Goal: Task Accomplishment & Management: Manage account settings

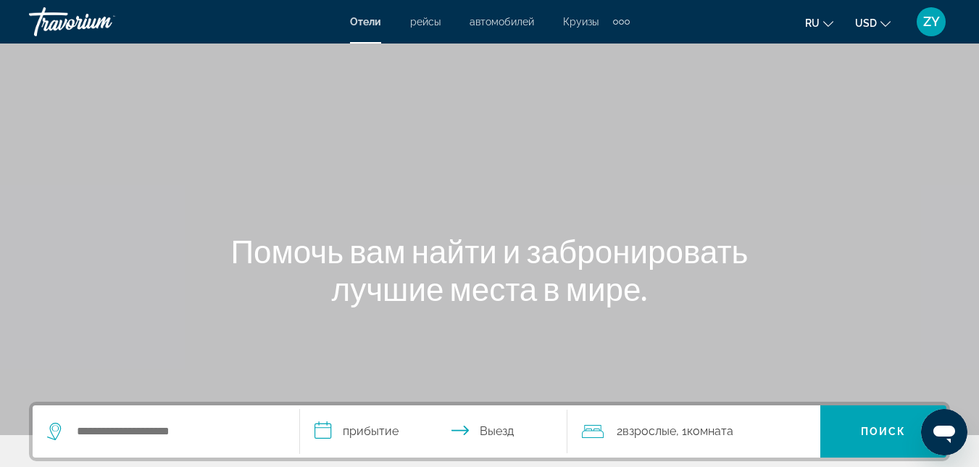
click at [933, 26] on span "ZY" at bounding box center [932, 21] width 17 height 14
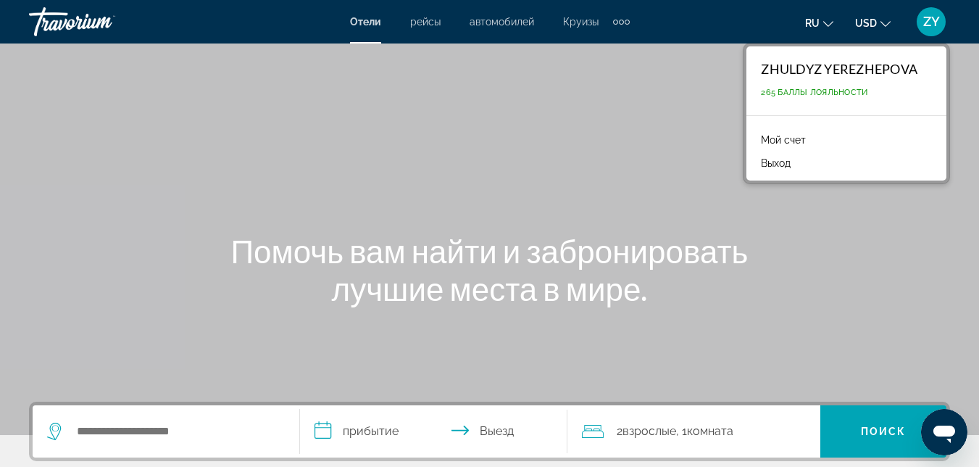
click at [765, 140] on link "Мой счет" at bounding box center [783, 139] width 59 height 19
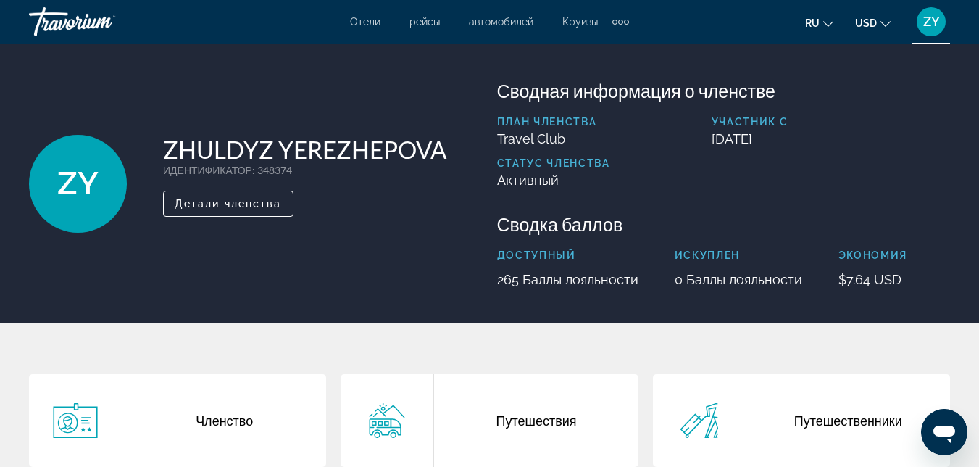
scroll to position [350, 0]
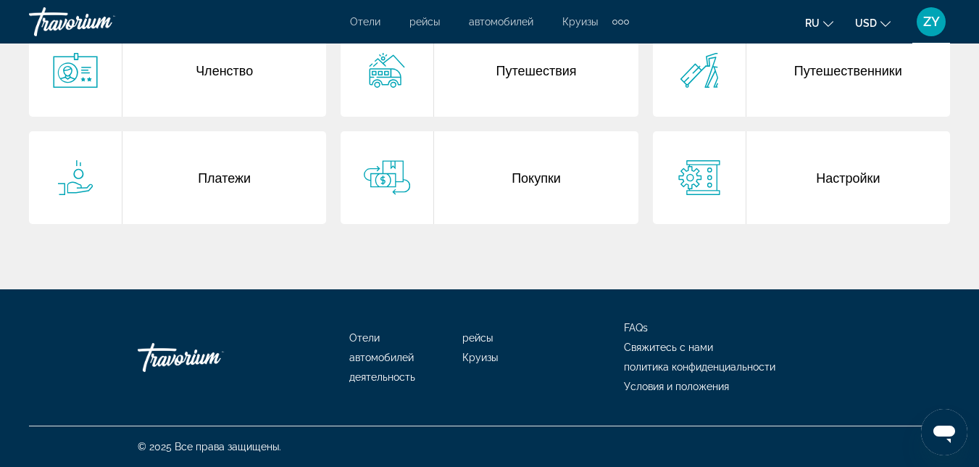
click at [455, 217] on div "Покупки" at bounding box center [536, 177] width 204 height 93
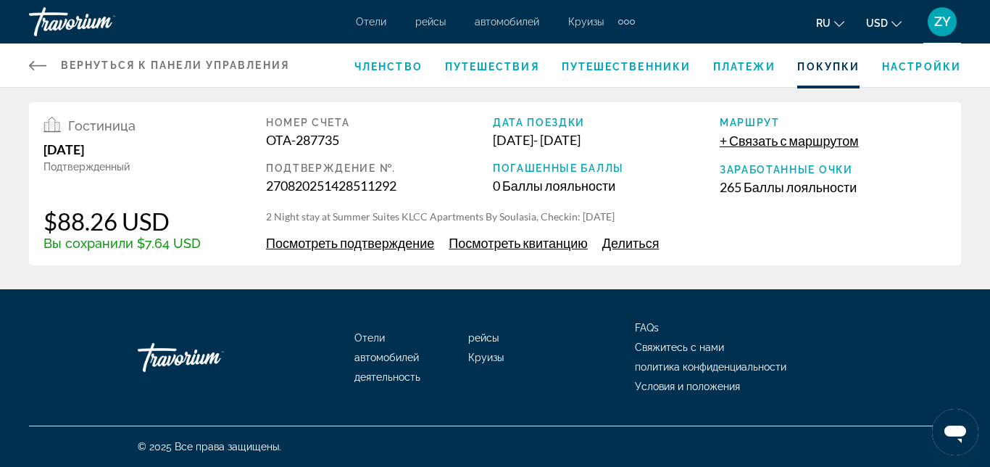
click at [949, 435] on icon "Open messaging window" at bounding box center [956, 434] width 22 height 17
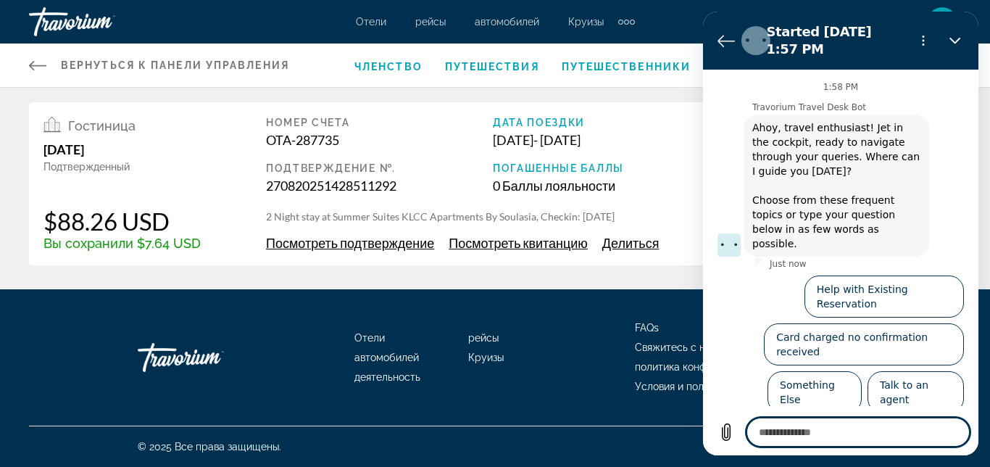
type textarea "*"
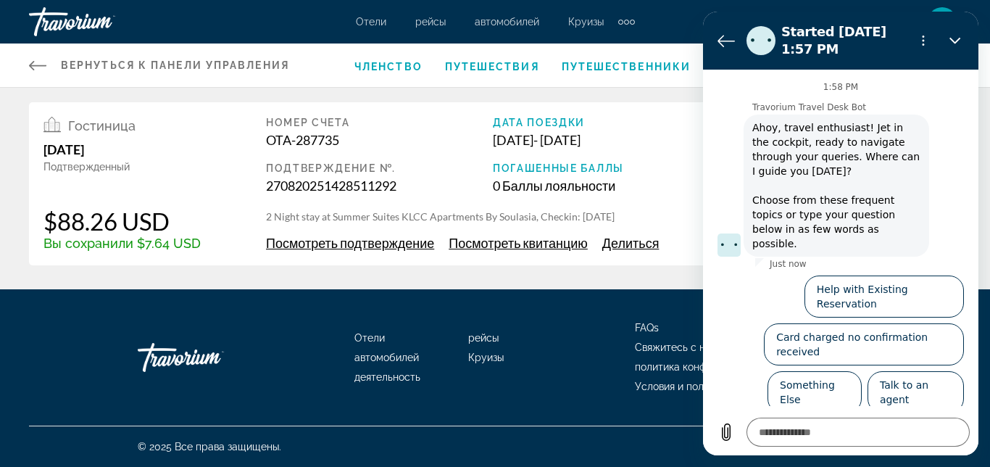
click at [579, 298] on div "Отели рейсы автомобилей Круизы деятельность FAQs Свяжитесь с нами политика конф…" at bounding box center [495, 357] width 932 height 136
click at [528, 274] on div "Вернуться к панели управления Панель приборов Членство Путешествия Путешественн…" at bounding box center [495, 144] width 990 height 289
click at [725, 38] on icon "Back to the conversation list" at bounding box center [726, 40] width 17 height 17
